Goal: Task Accomplishment & Management: Use online tool/utility

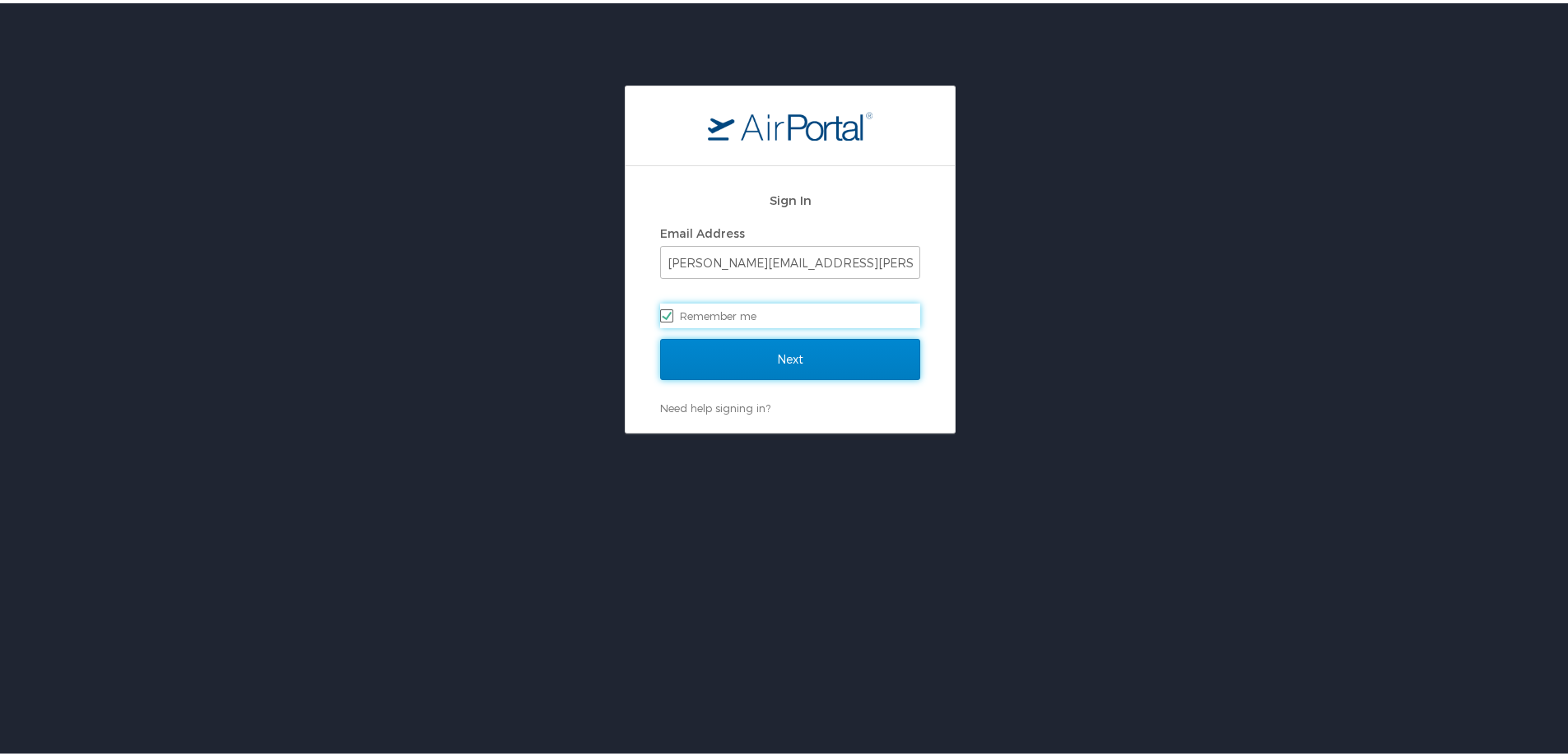
click at [734, 365] on input "Next" at bounding box center [789, 356] width 260 height 41
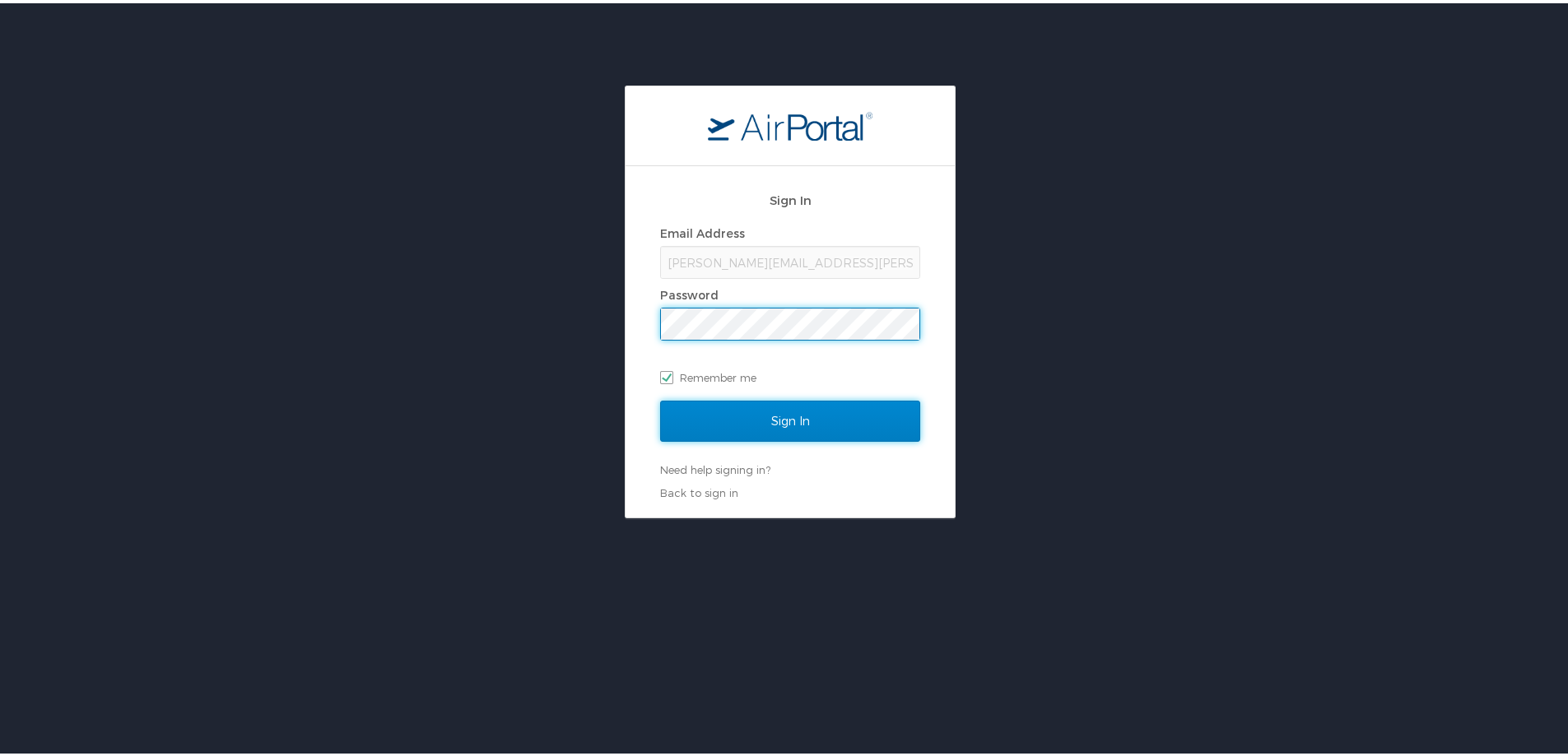
click at [736, 422] on input "Sign In" at bounding box center [789, 418] width 260 height 41
